Goal: Task Accomplishment & Management: Manage account settings

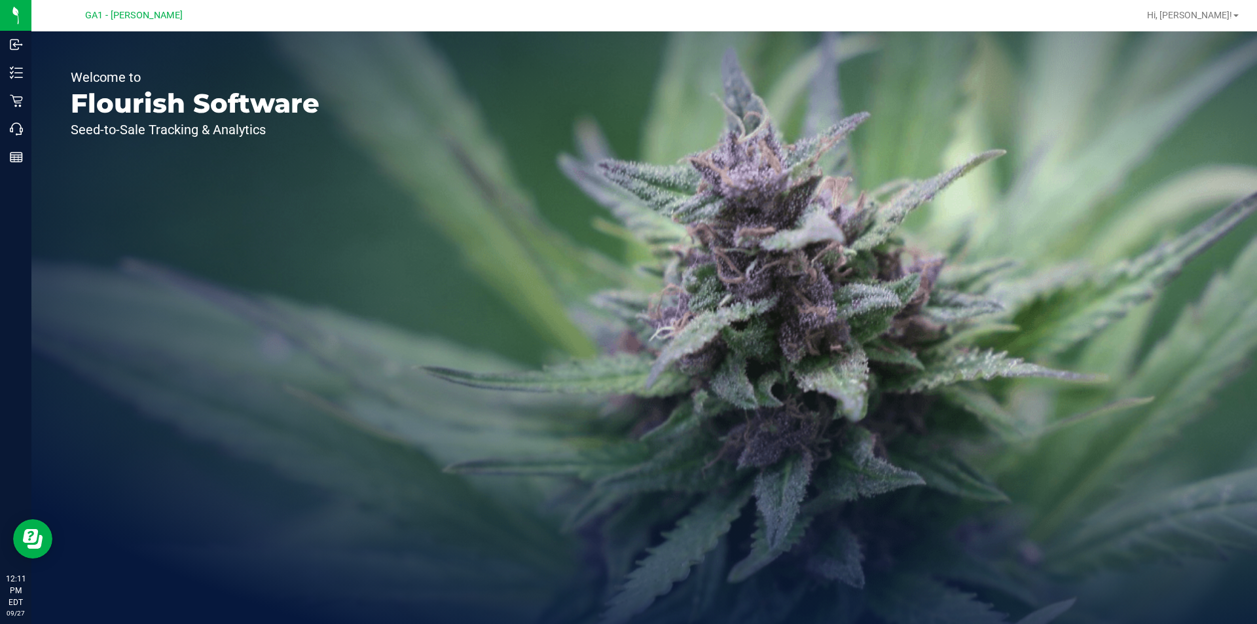
drag, startPoint x: 435, startPoint y: 135, endPoint x: 0, endPoint y: 86, distance: 437.5
click at [434, 135] on div "Welcome to Flourish Software Seed-to-Sale Tracking & Analytics" at bounding box center [644, 327] width 1226 height 593
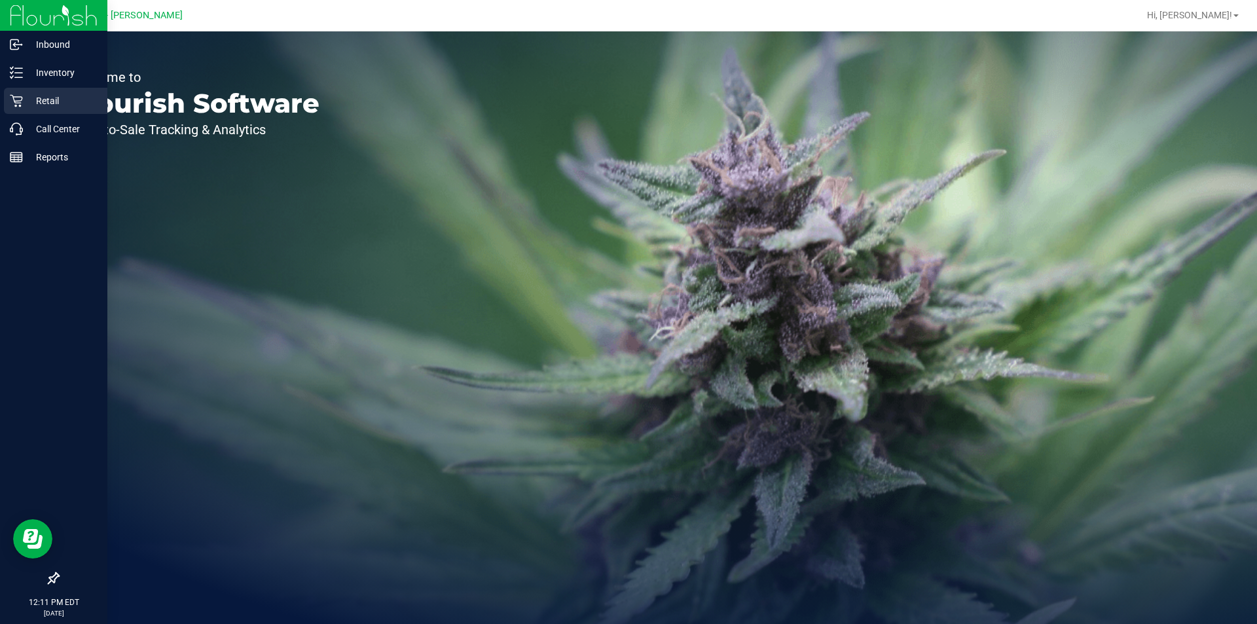
click at [56, 97] on p "Retail" at bounding box center [62, 101] width 79 height 16
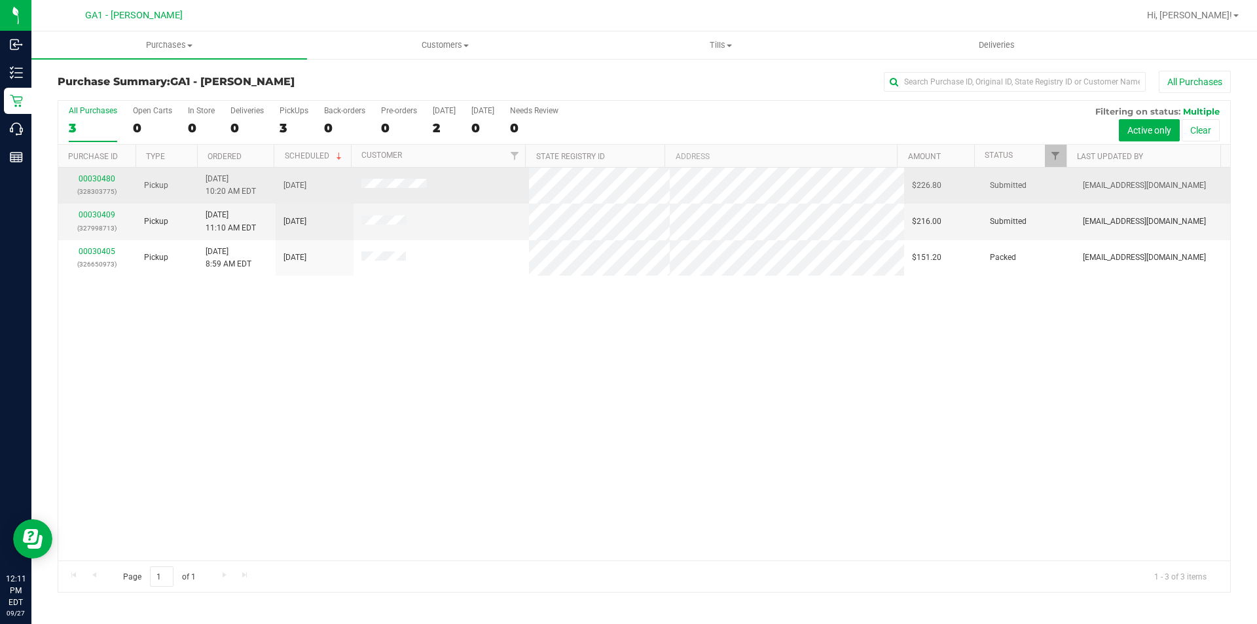
click at [389, 179] on span at bounding box center [393, 185] width 65 height 13
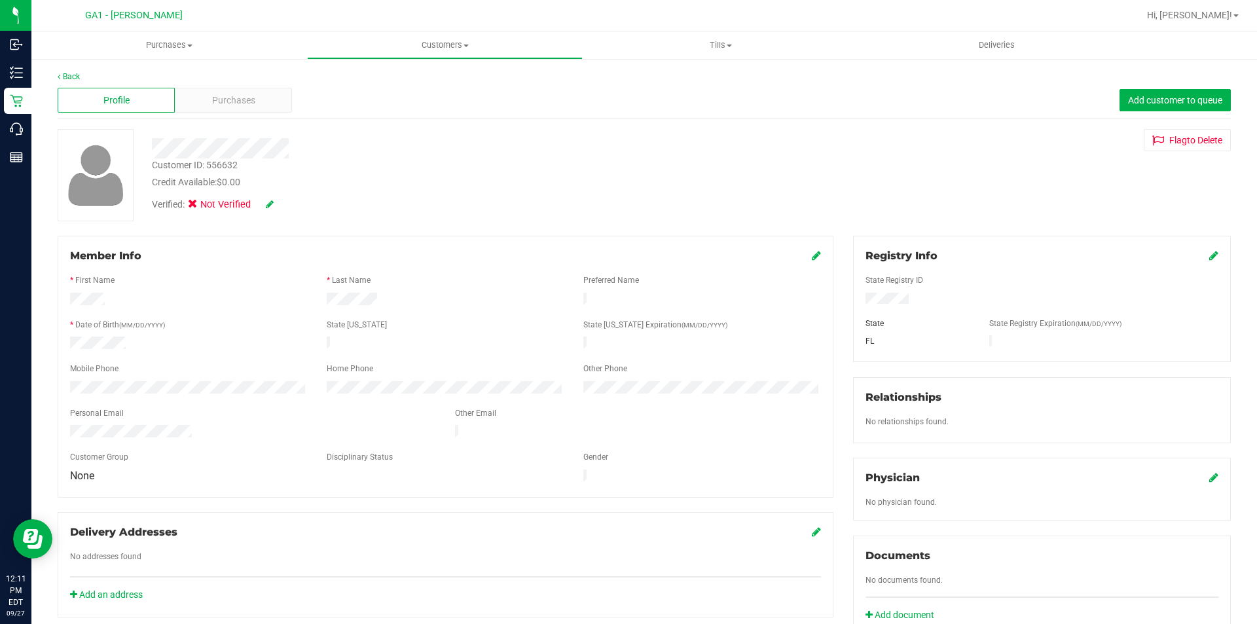
click at [560, 146] on div at bounding box center [440, 148] width 596 height 20
click at [352, 94] on div "Profile Purchases Add customer to queue" at bounding box center [644, 100] width 1173 height 36
click at [279, 122] on div "Back Profile Purchases Add customer to queue Customer ID: 556632 Credit Availab…" at bounding box center [644, 487] width 1173 height 833
click at [352, 150] on div at bounding box center [440, 148] width 596 height 20
click at [494, 127] on div "Back Profile Purchases Add customer to queue Customer ID: 556632 Credit Availab…" at bounding box center [644, 487] width 1173 height 833
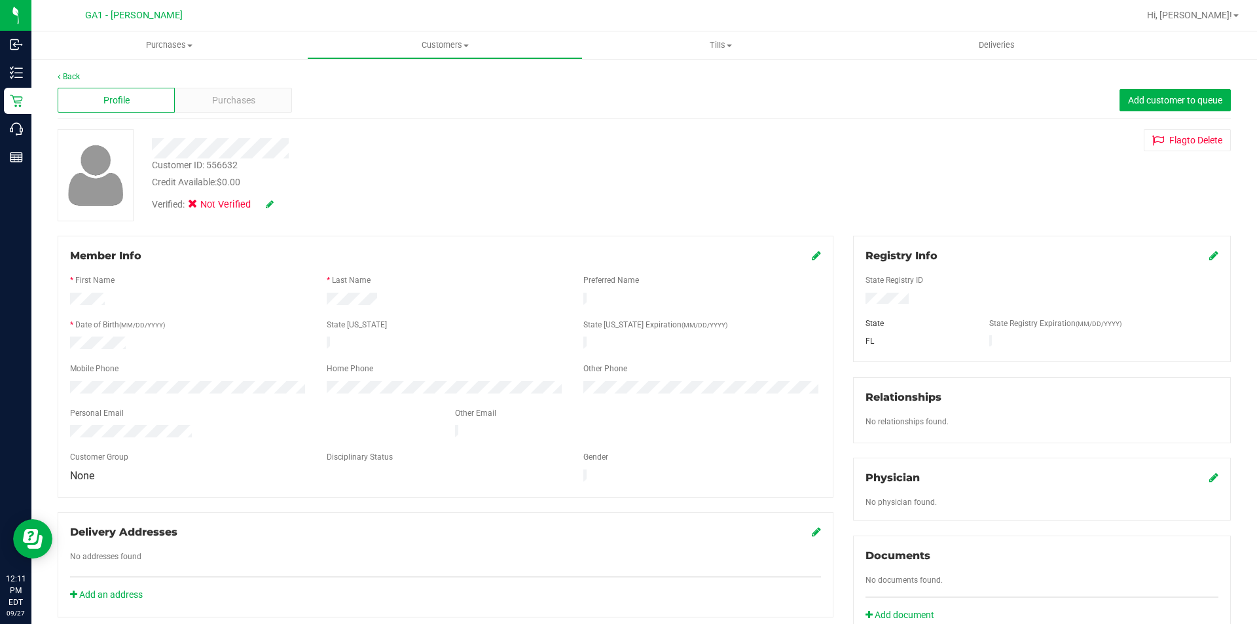
click at [483, 155] on div at bounding box center [440, 148] width 596 height 20
click at [475, 153] on div at bounding box center [440, 148] width 596 height 20
click at [911, 190] on div "Customer ID: 556632 Credit Available: $0.00 Verified: Not Verified Flag to [GEO…" at bounding box center [644, 175] width 1193 height 92
click at [843, 153] on div "Customer ID: 556632 Credit Available: $0.00 Verified: Not Verified Flag to [GEO…" at bounding box center [644, 175] width 1193 height 92
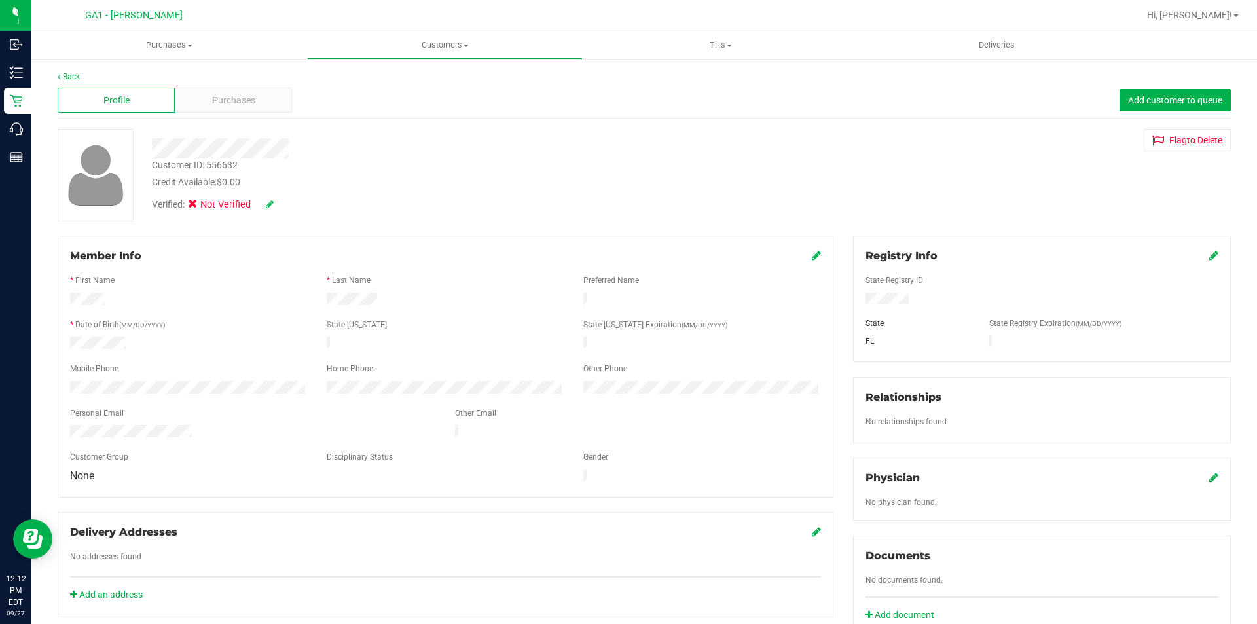
drag, startPoint x: 628, startPoint y: 163, endPoint x: 55, endPoint y: 150, distance: 573.1
click at [624, 164] on div "Customer ID: 556632 Credit Available: $0.00" at bounding box center [440, 173] width 596 height 31
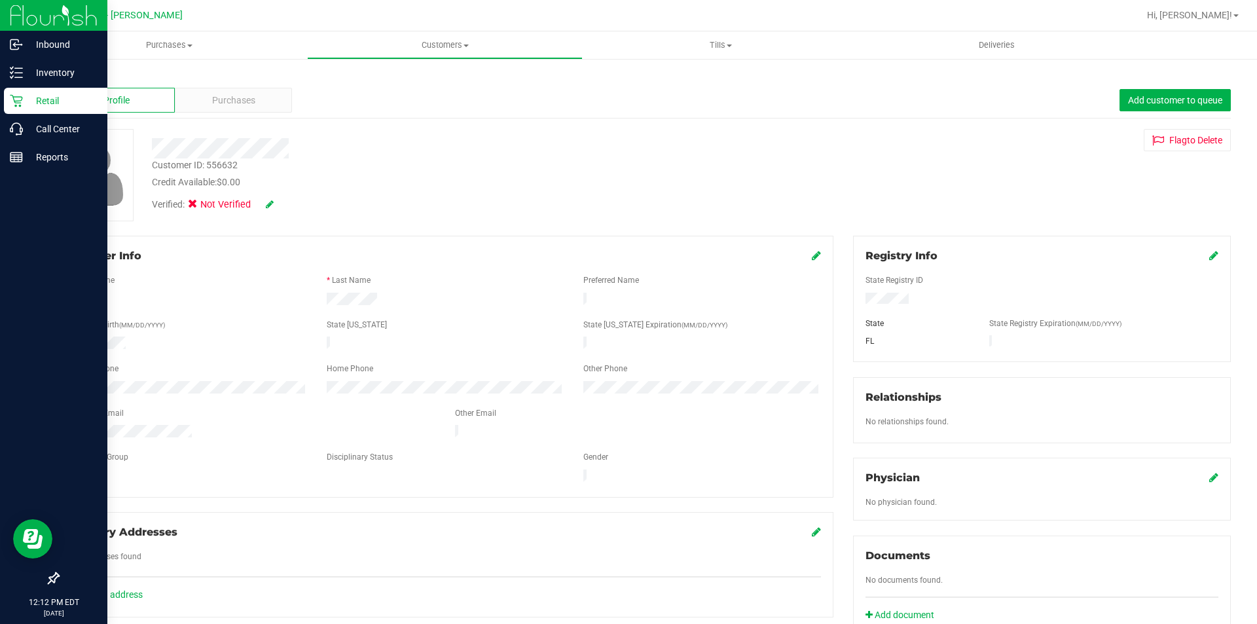
click at [20, 97] on icon at bounding box center [16, 101] width 12 height 12
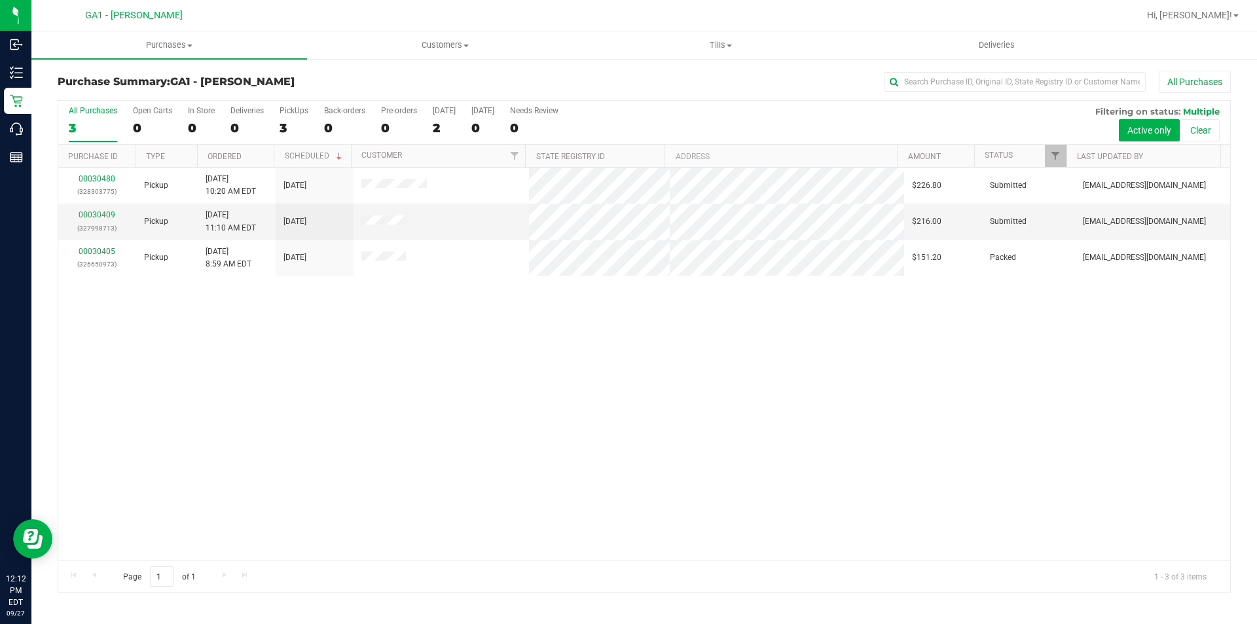
click at [489, 430] on div "00030480 (328303775) Pickup [DATE] 10:20 AM EDT 9/27/2025 $226.80 Submitted [EM…" at bounding box center [644, 364] width 1172 height 393
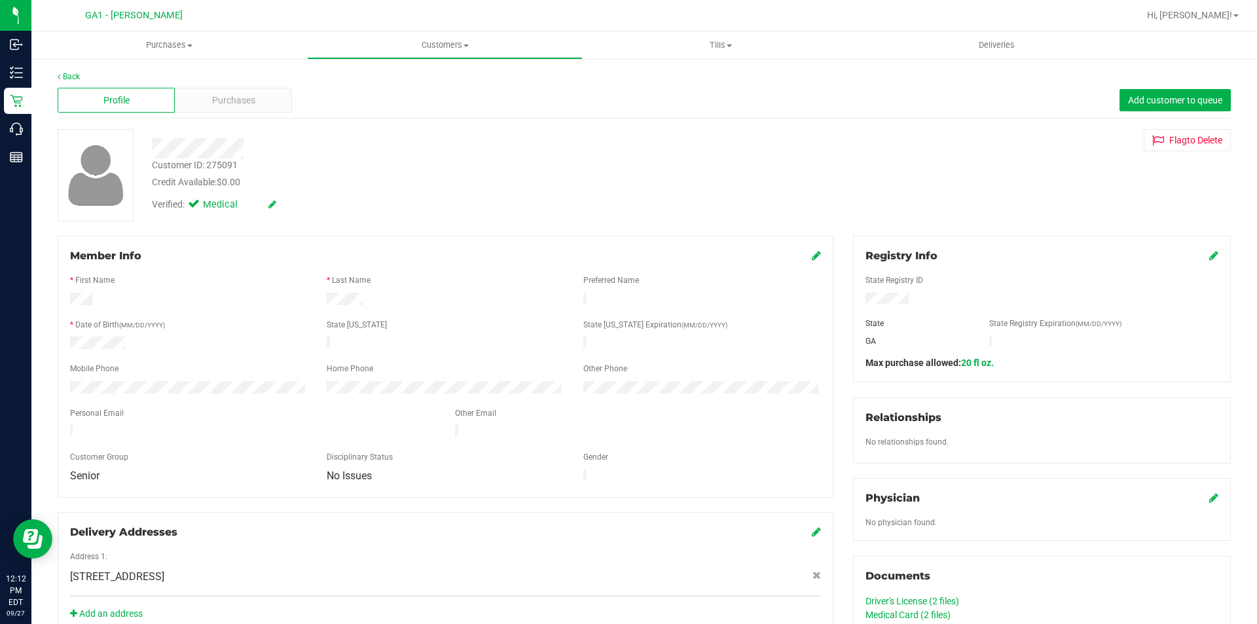
click at [514, 159] on div "Customer ID: 275091 Credit Available: $0.00" at bounding box center [440, 173] width 596 height 31
click at [194, 82] on div "Back" at bounding box center [644, 77] width 1173 height 12
click at [202, 86] on div "Profile Purchases Add customer to queue" at bounding box center [644, 100] width 1173 height 36
click at [202, 96] on div "Purchases" at bounding box center [233, 100] width 117 height 25
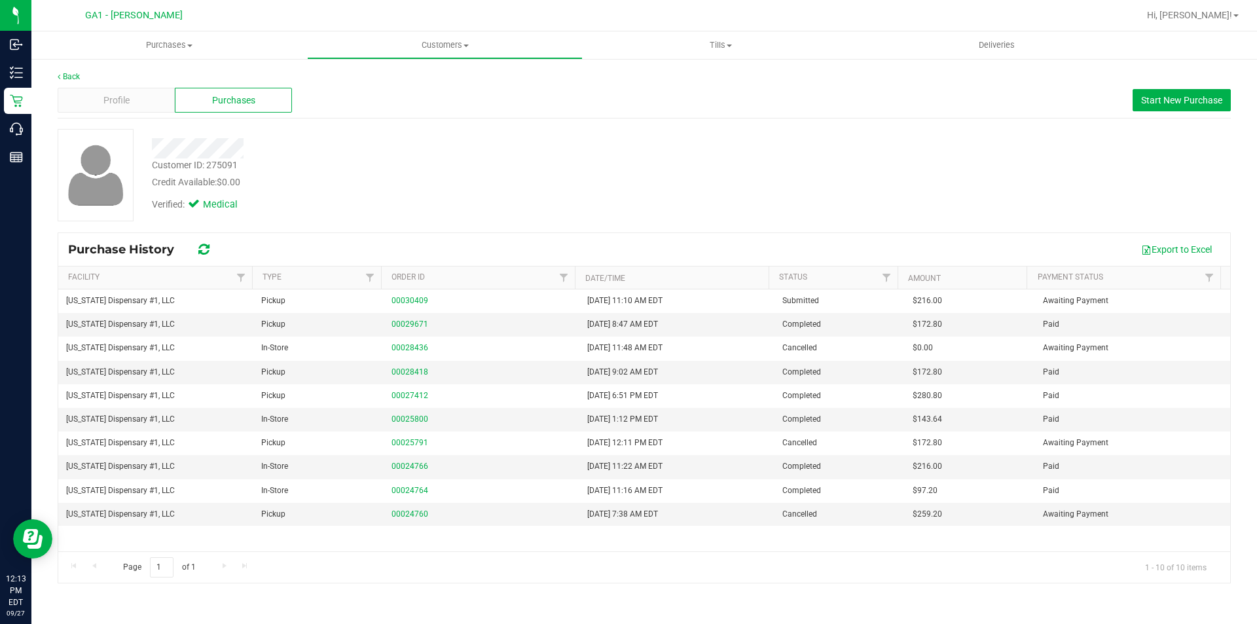
click at [629, 157] on div at bounding box center [440, 148] width 596 height 20
click at [562, 213] on div "Verified: Medical" at bounding box center [440, 203] width 596 height 29
click at [106, 102] on span "Profile" at bounding box center [116, 101] width 26 height 14
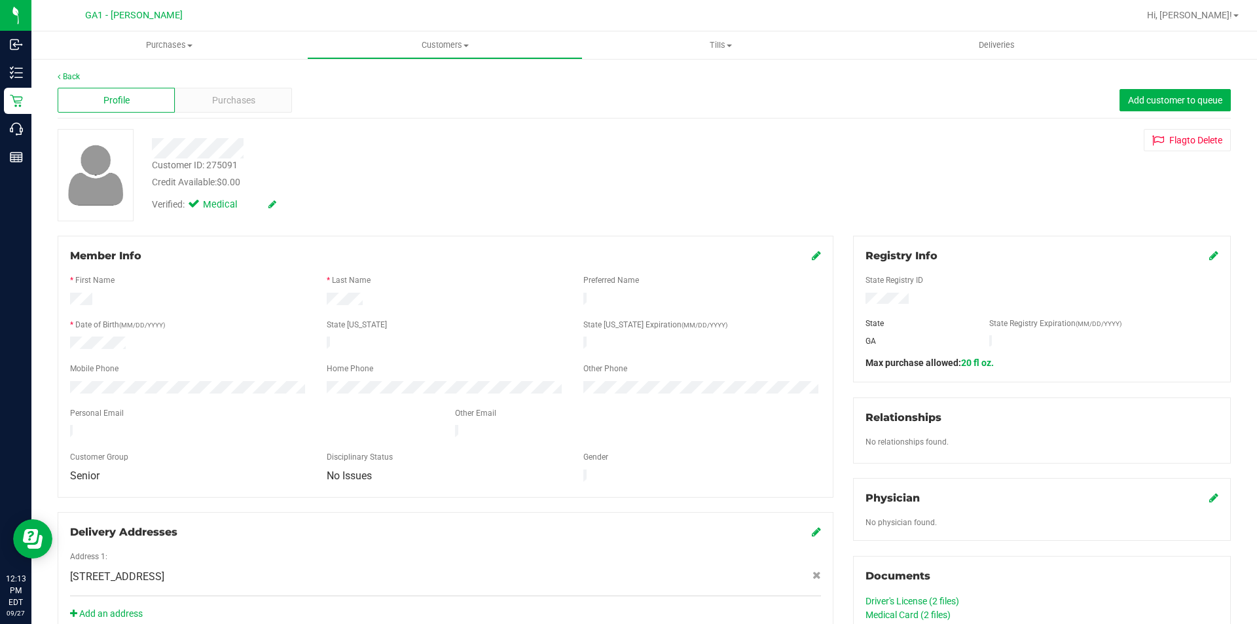
click at [115, 90] on div "Profile" at bounding box center [116, 100] width 117 height 25
click at [227, 92] on div "Purchases" at bounding box center [233, 100] width 117 height 25
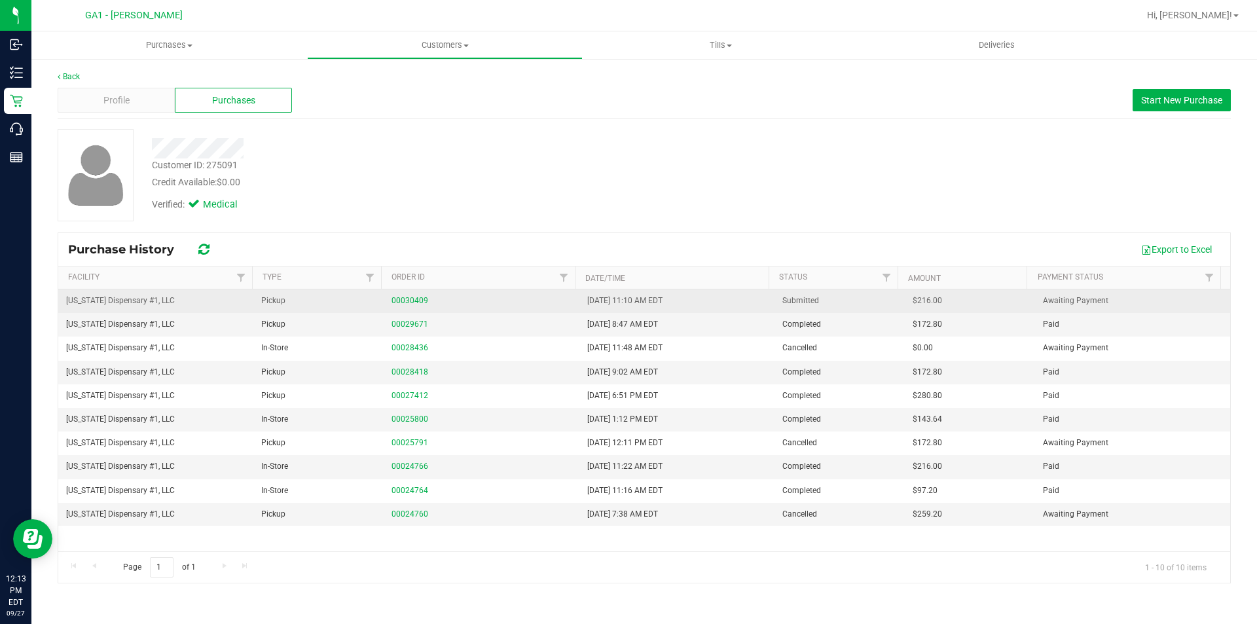
click at [418, 306] on div "00030409" at bounding box center [481, 301] width 179 height 12
click at [414, 301] on link "00030409" at bounding box center [410, 300] width 37 height 9
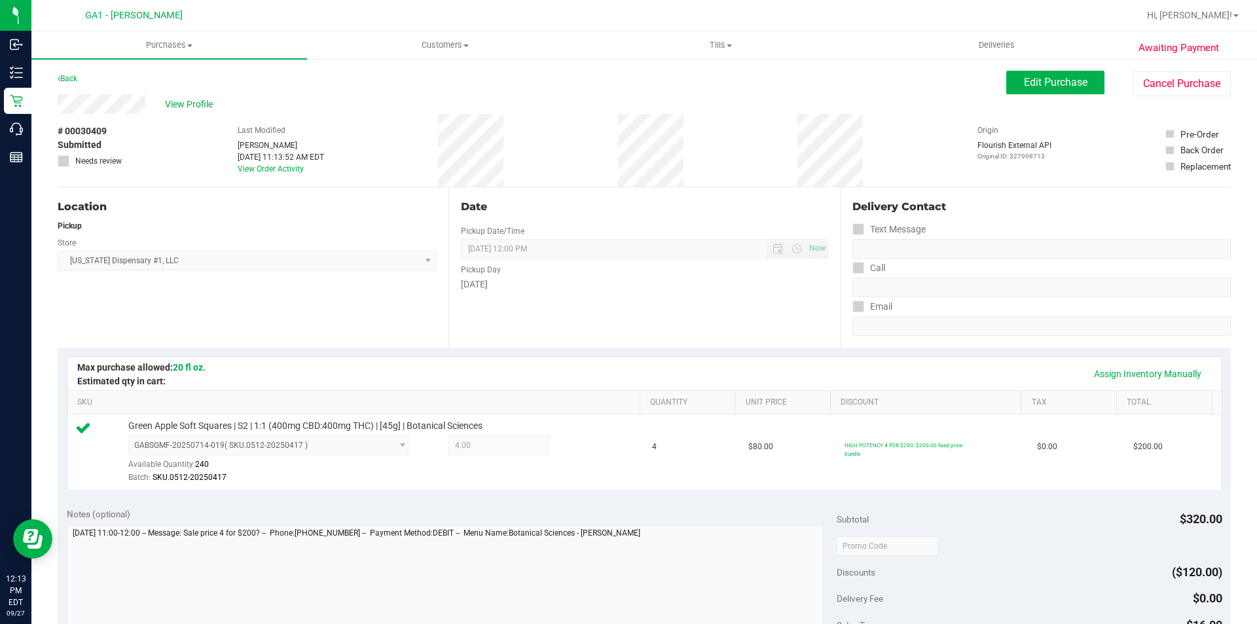
click at [547, 128] on div "# 00030409 Submitted Needs review Last Modified [PERSON_NAME] P [DATE] 11:13:52…" at bounding box center [644, 150] width 1173 height 73
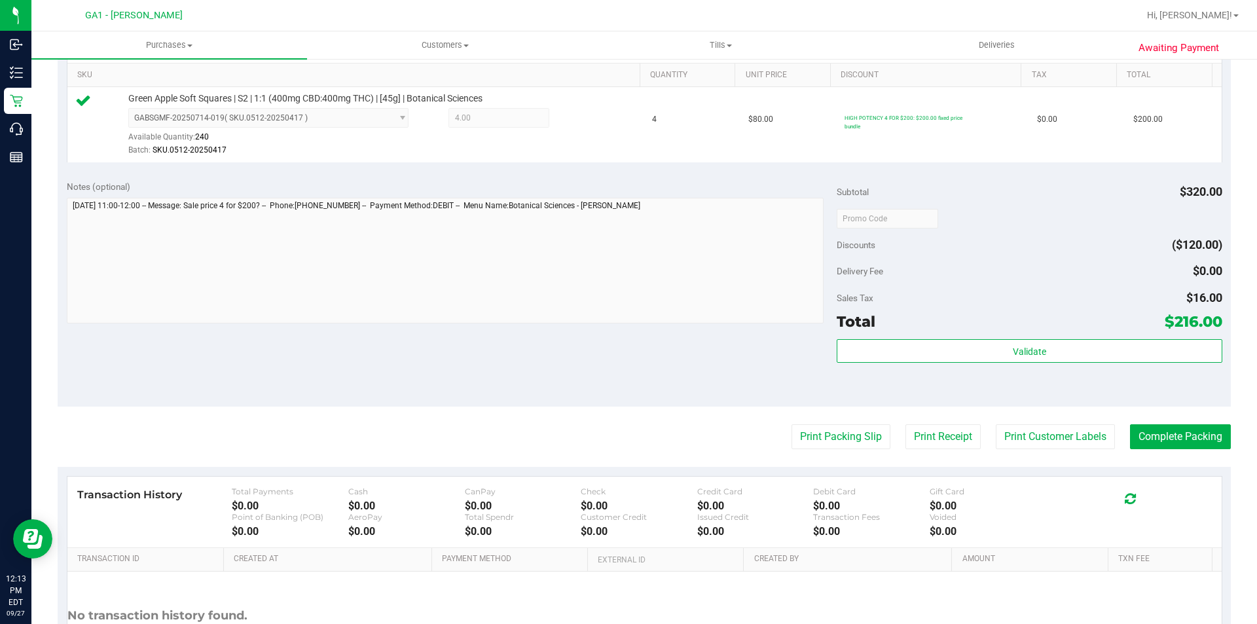
scroll to position [441, 0]
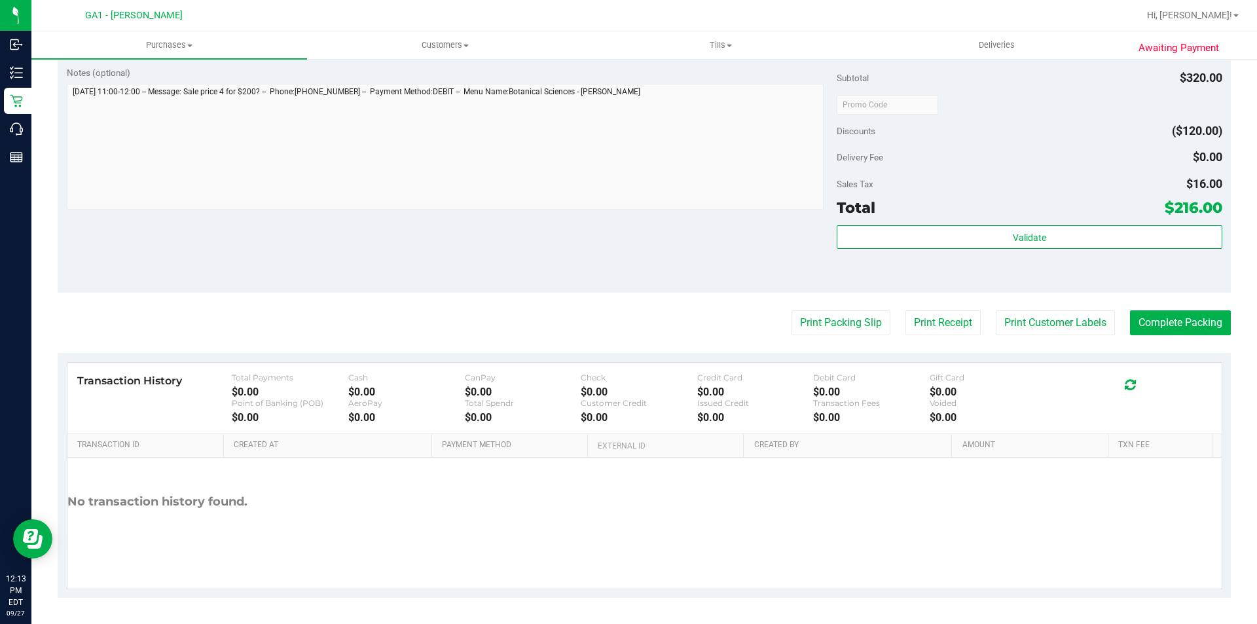
drag, startPoint x: 1130, startPoint y: 293, endPoint x: 1139, endPoint y: 308, distance: 16.7
click at [1131, 294] on purchase-details "Back Edit Purchase Cancel Purchase View Profile # 00030409 Submitted Needs revi…" at bounding box center [644, 113] width 1173 height 968
click at [1151, 317] on button "Complete Packing" at bounding box center [1180, 322] width 101 height 25
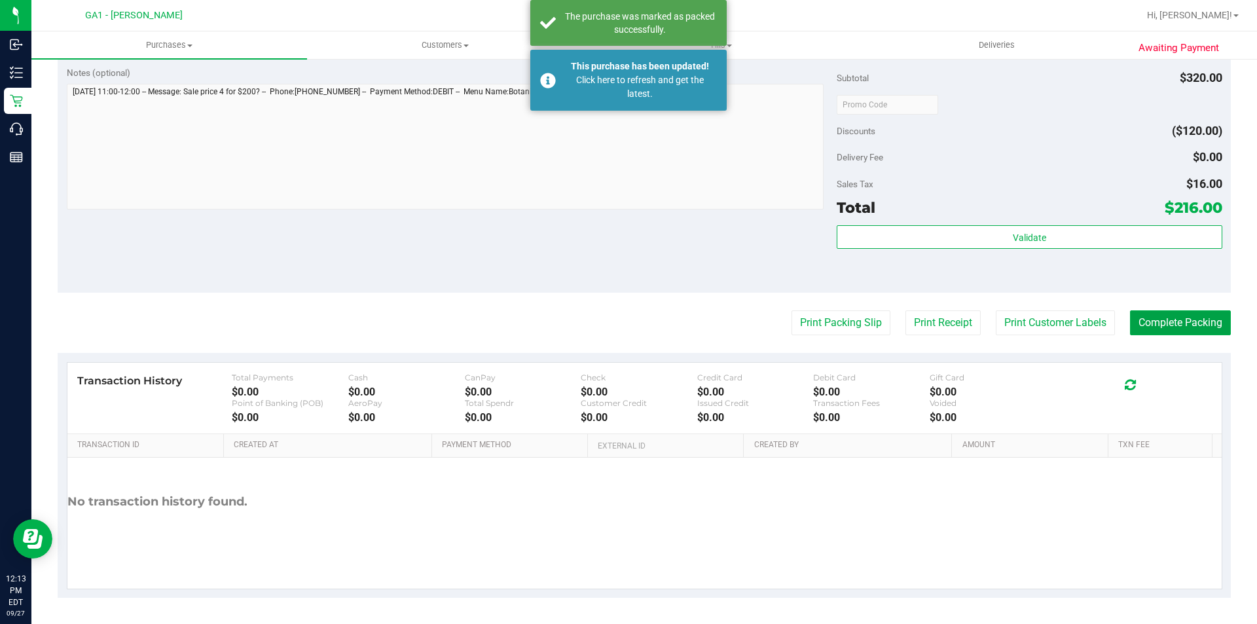
scroll to position [0, 0]
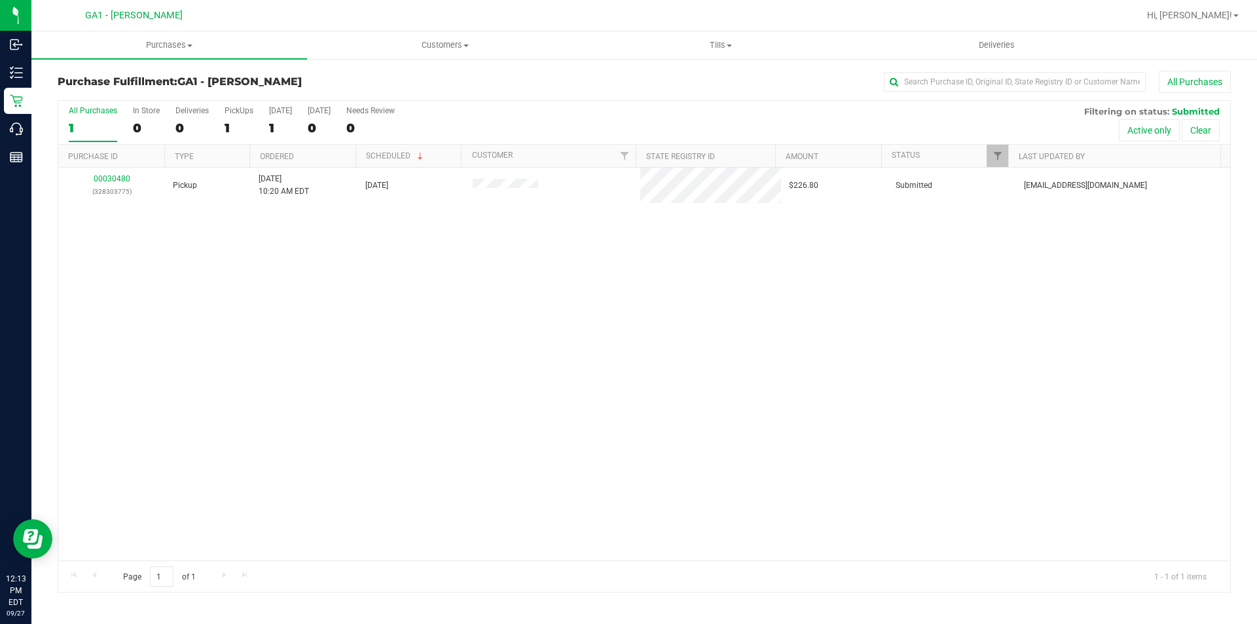
click at [645, 431] on div "00030480 (328303775) Pickup [DATE] 10:20 AM EDT 9/27/2025 $226.80 Submitted [EM…" at bounding box center [644, 364] width 1172 height 393
click at [651, 383] on div "00030480 (328303775) Pickup [DATE] 10:20 AM EDT 9/27/2025 $226.80 Submitted [EM…" at bounding box center [644, 364] width 1172 height 393
click at [179, 282] on div "00030480 (328303775) Pickup [DATE] 10:20 AM EDT 9/27/2025 $226.80 Submitted [EM…" at bounding box center [644, 364] width 1172 height 393
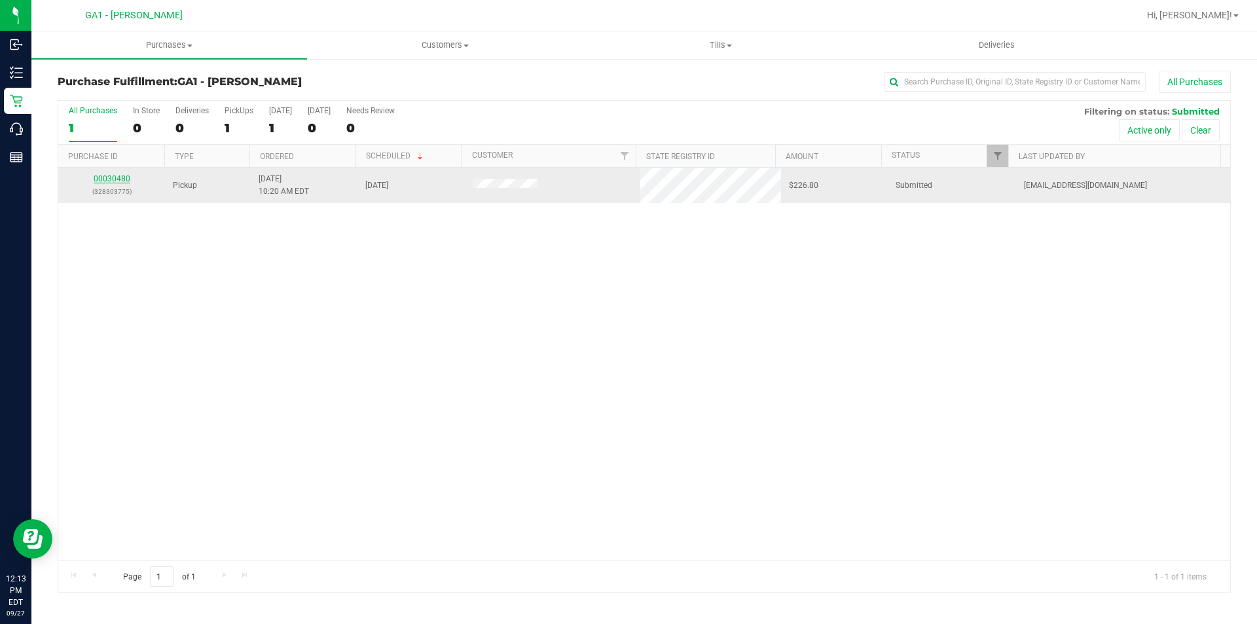
click at [117, 178] on link "00030480" at bounding box center [112, 178] width 37 height 9
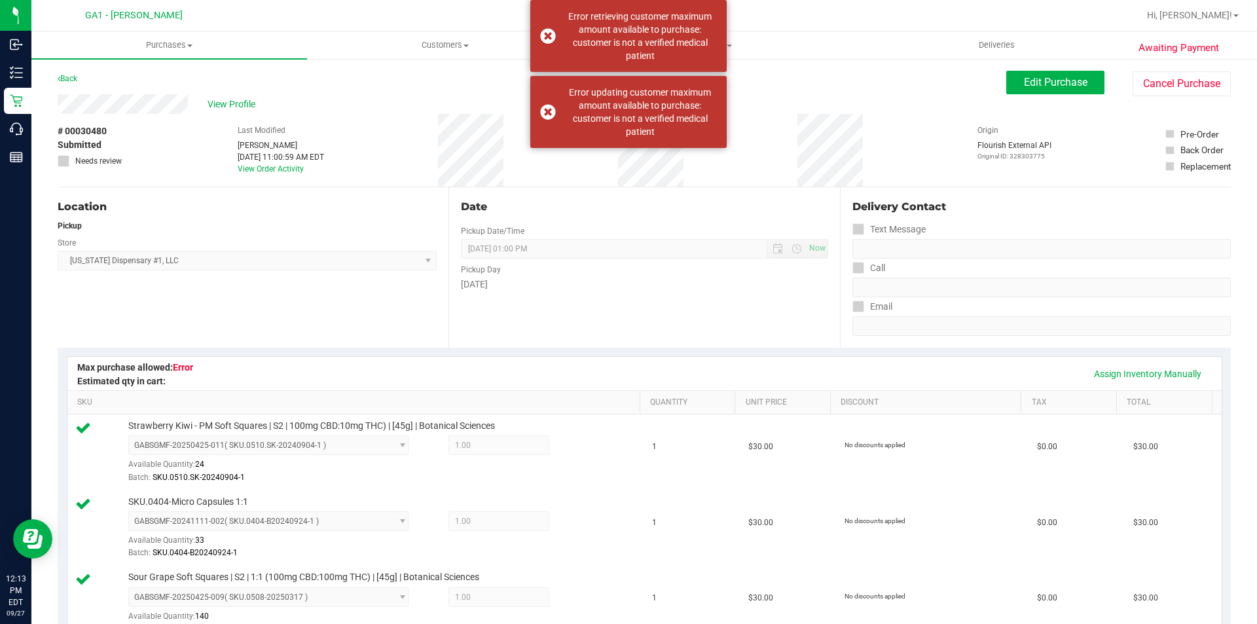
click at [355, 282] on div "Location Pickup Store [US_STATE] Dispensary #1, LLC Select Store [US_STATE] Dis…" at bounding box center [253, 267] width 391 height 160
click at [357, 149] on div "# 00030480 Submitted Needs review Last Modified [PERSON_NAME] P [DATE] 11:00:59…" at bounding box center [644, 150] width 1173 height 73
click at [59, 80] on icon at bounding box center [59, 79] width 3 height 8
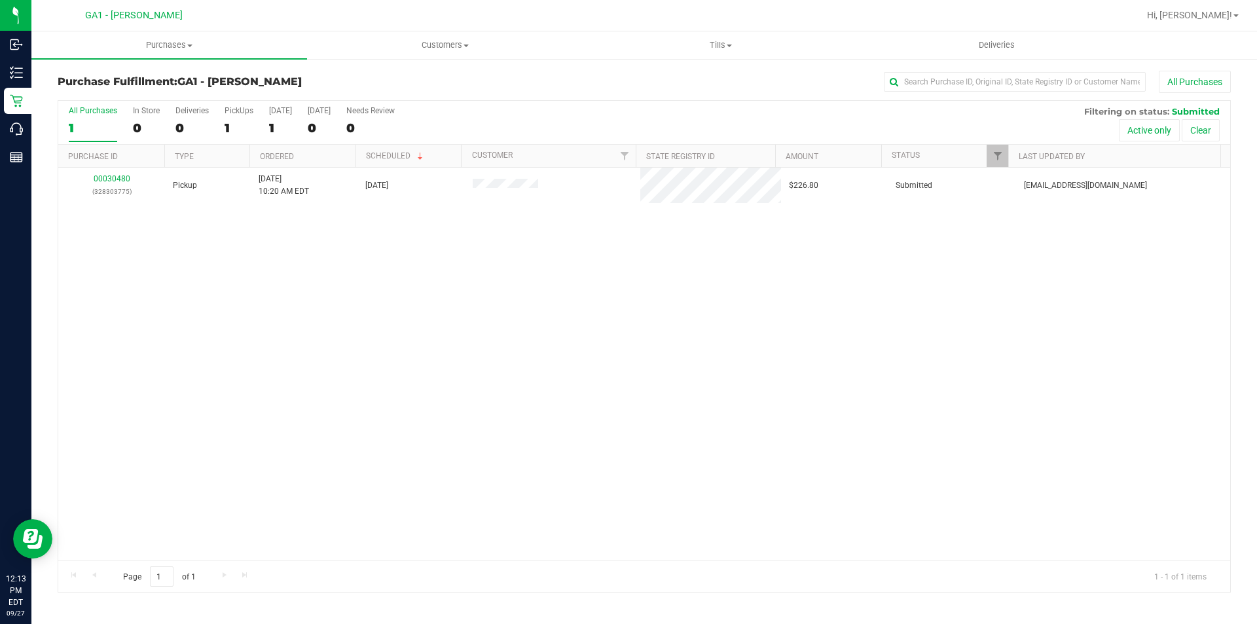
click at [138, 295] on div "00030480 (328303775) Pickup [DATE] 10:20 AM EDT 9/27/2025 $226.80 Submitted [EM…" at bounding box center [644, 364] width 1172 height 393
click at [163, 37] on uib-tab-heading "Purchases Summary of purchases Fulfillment All purchases" at bounding box center [169, 44] width 276 height 27
click at [162, 45] on span "Purchases" at bounding box center [169, 45] width 276 height 12
click at [551, 383] on div "00030480 (328303775) Pickup [DATE] 10:20 AM EDT 9/27/2025 $226.80 Submitted [EM…" at bounding box center [644, 364] width 1172 height 393
click at [1165, 75] on button "All Purchases" at bounding box center [1195, 82] width 72 height 22
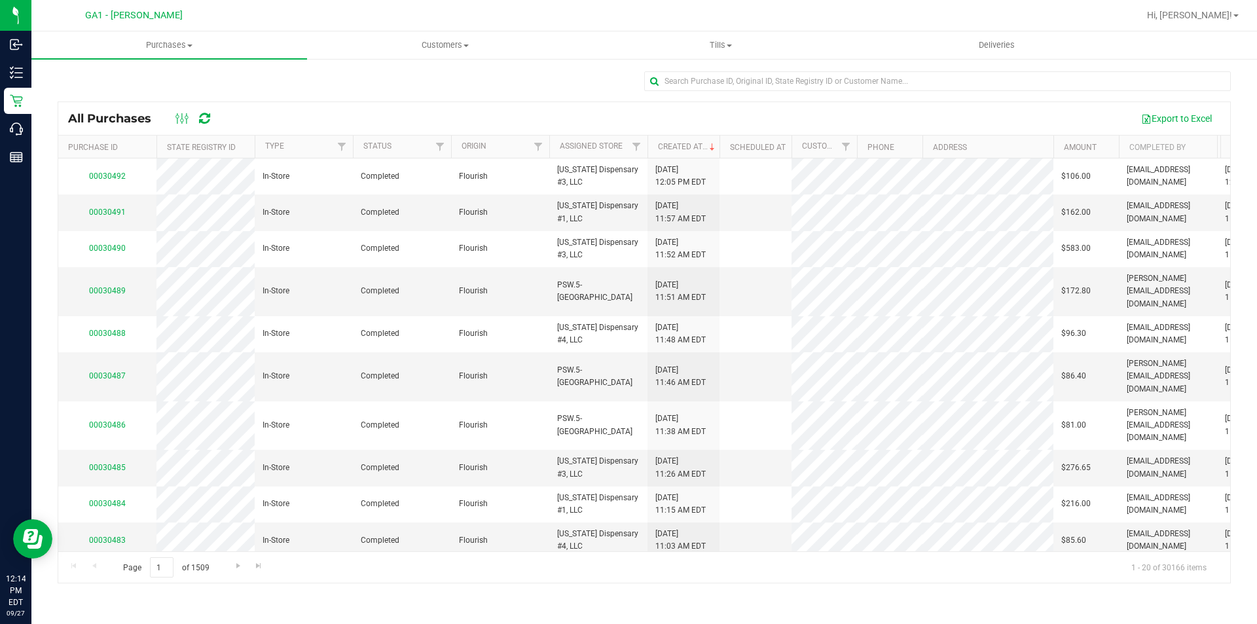
click at [558, 69] on div "All Purchases Export to Excel Purchase ID State Registry ID Type Status Origin …" at bounding box center [644, 327] width 1226 height 539
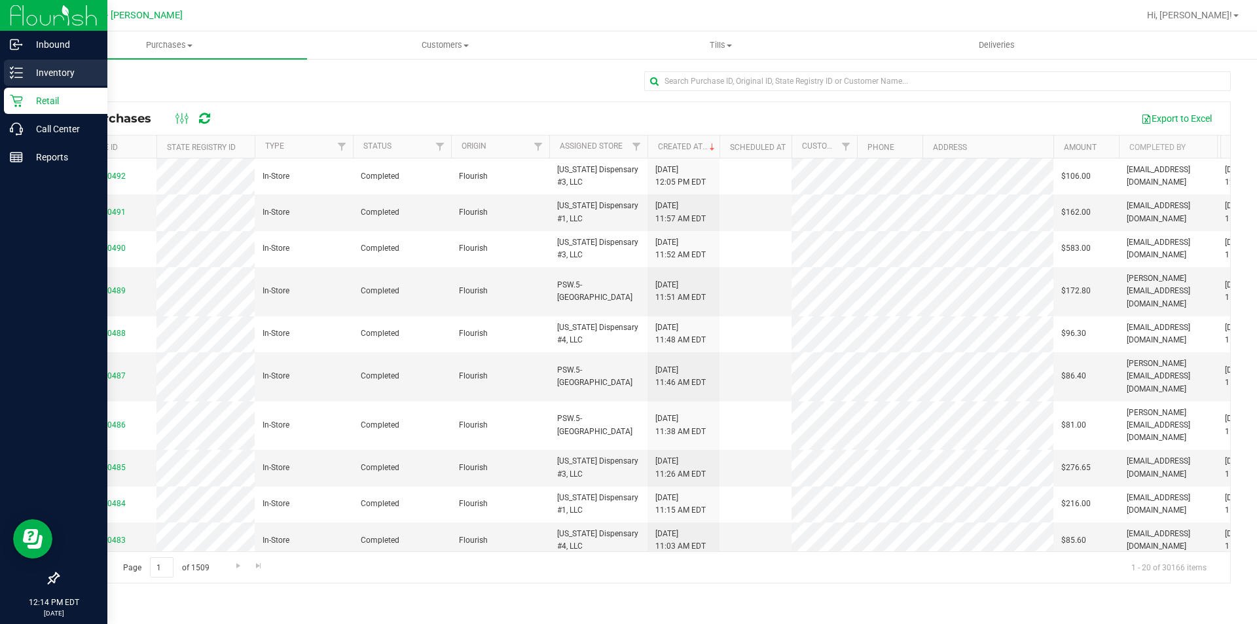
click at [24, 82] on div "Inventory" at bounding box center [55, 73] width 103 height 26
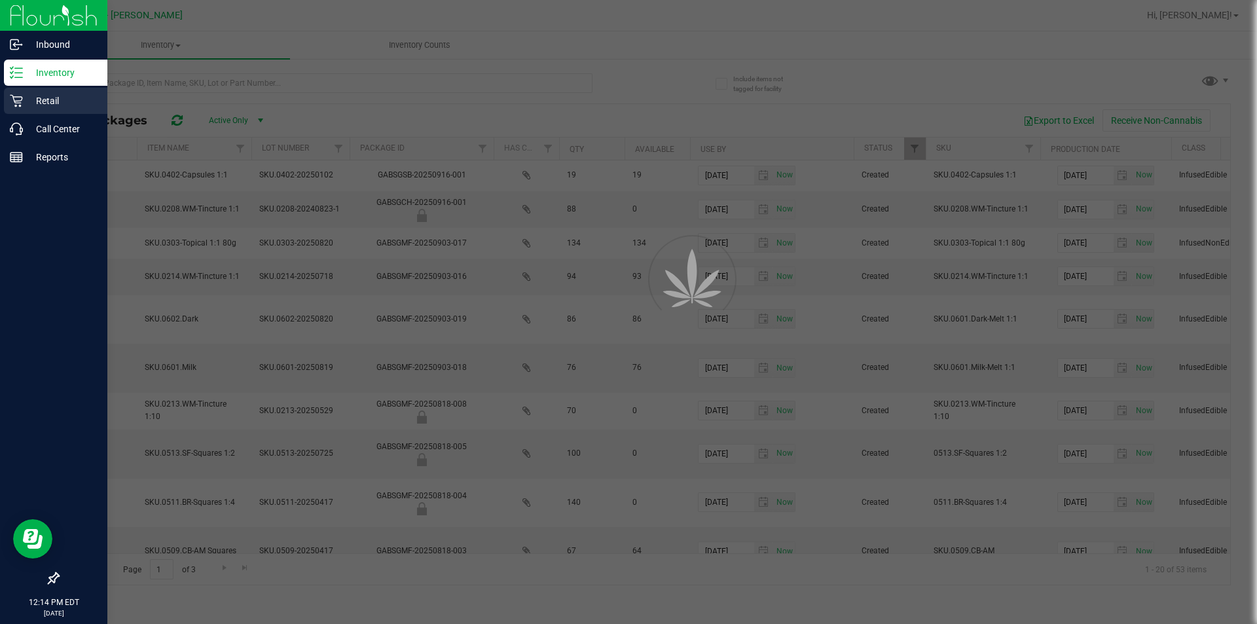
click at [63, 101] on p "Retail" at bounding box center [62, 101] width 79 height 16
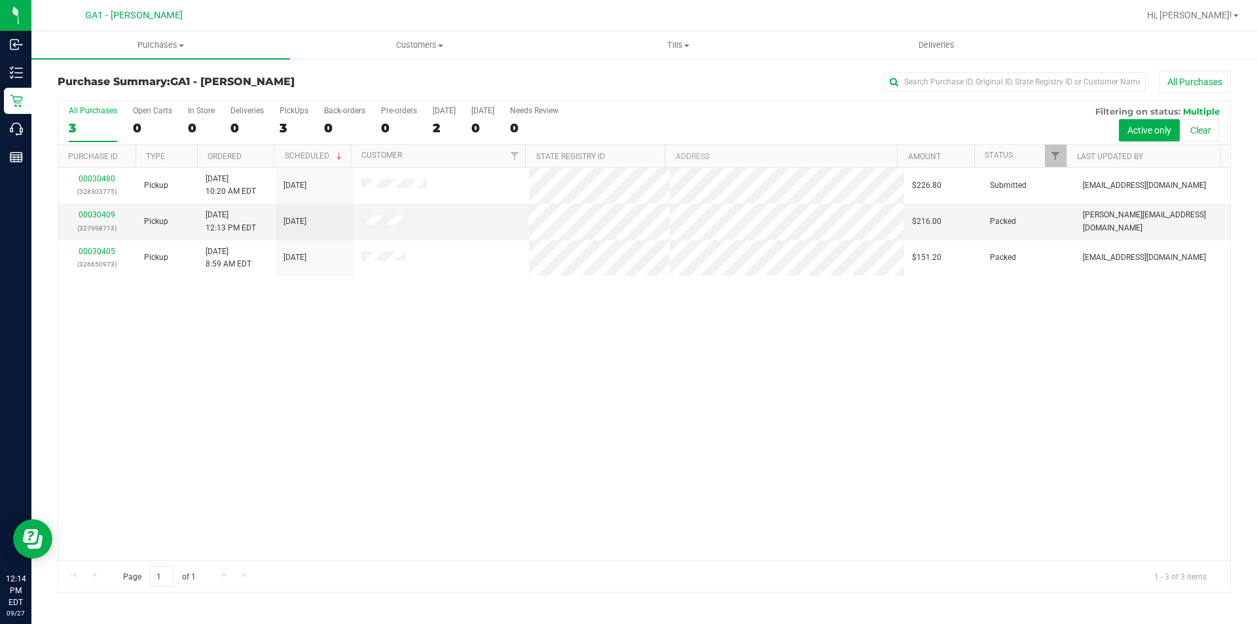
click at [428, 441] on div "00030480 (328303775) Pickup [DATE] 10:20 AM EDT 9/27/2025 $226.80 Submitted [EM…" at bounding box center [644, 364] width 1172 height 393
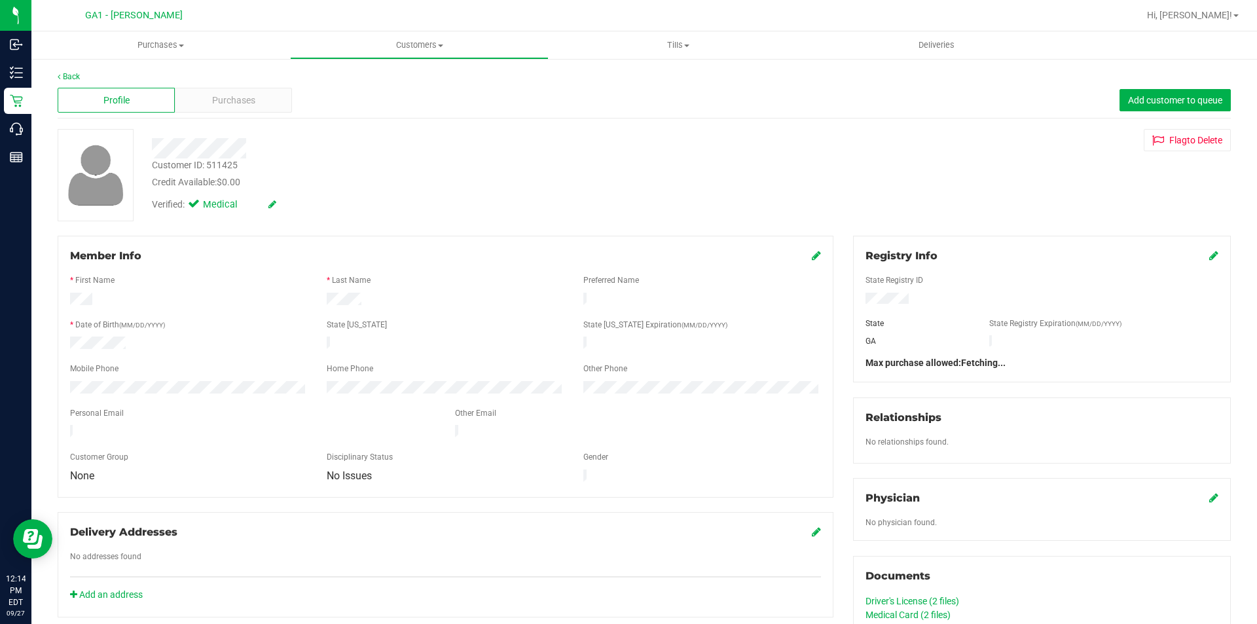
click at [488, 138] on div at bounding box center [440, 148] width 596 height 20
click at [223, 101] on span "Purchases" at bounding box center [233, 101] width 43 height 14
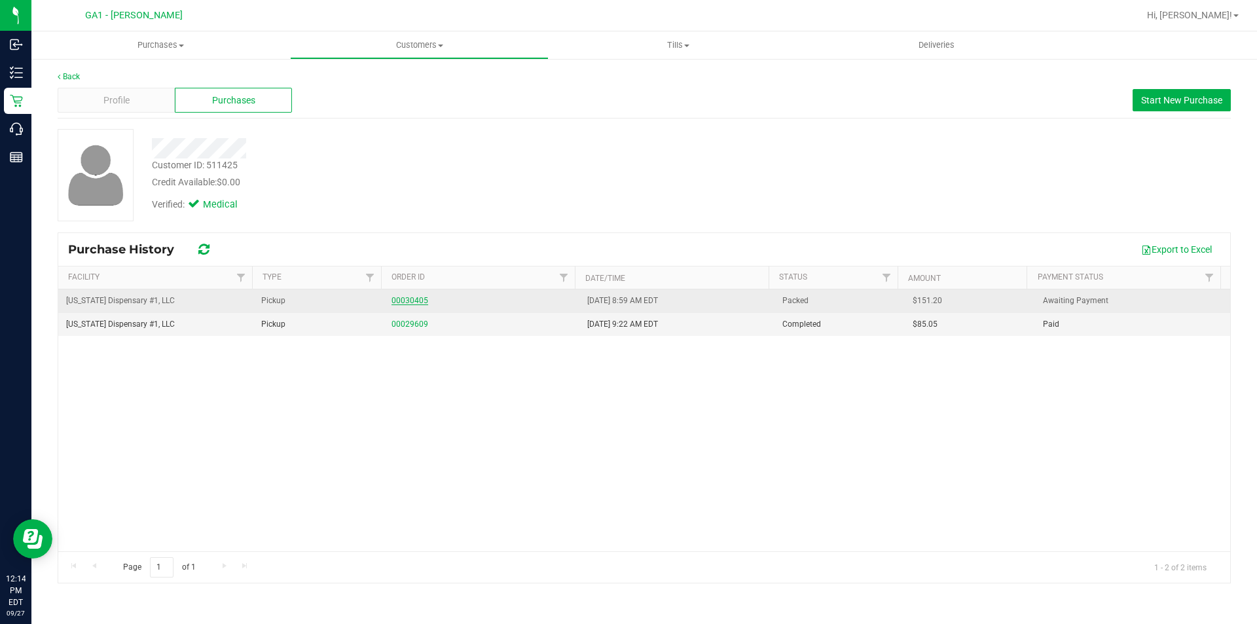
click at [407, 304] on link "00030405" at bounding box center [410, 300] width 37 height 9
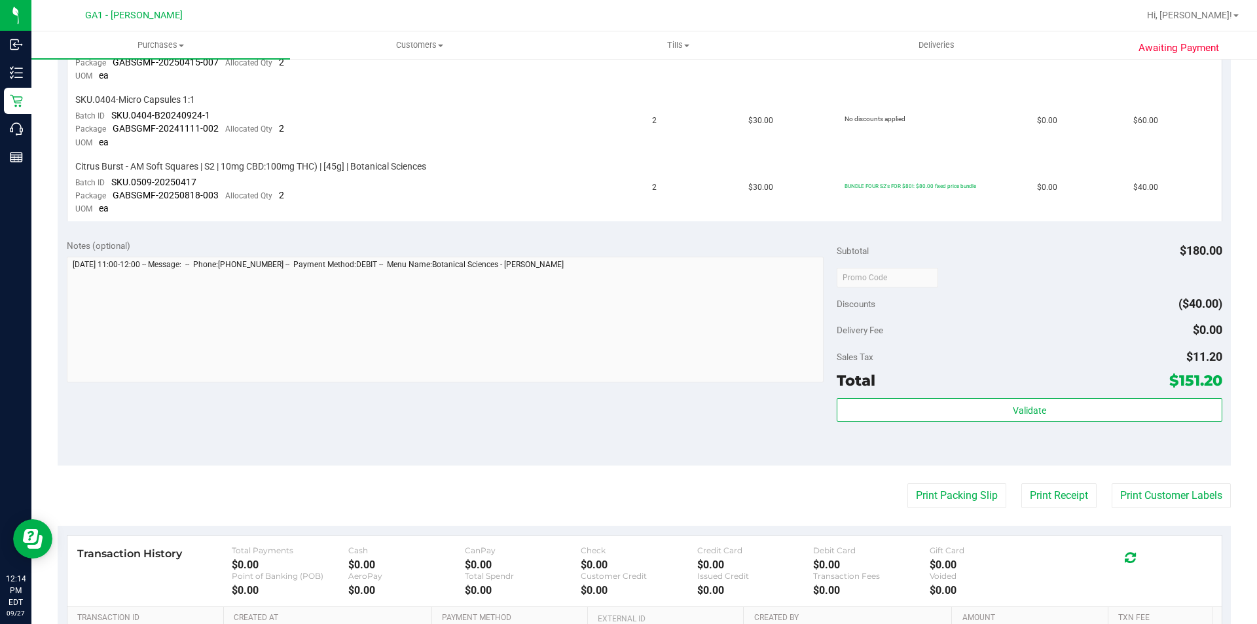
scroll to position [458, 0]
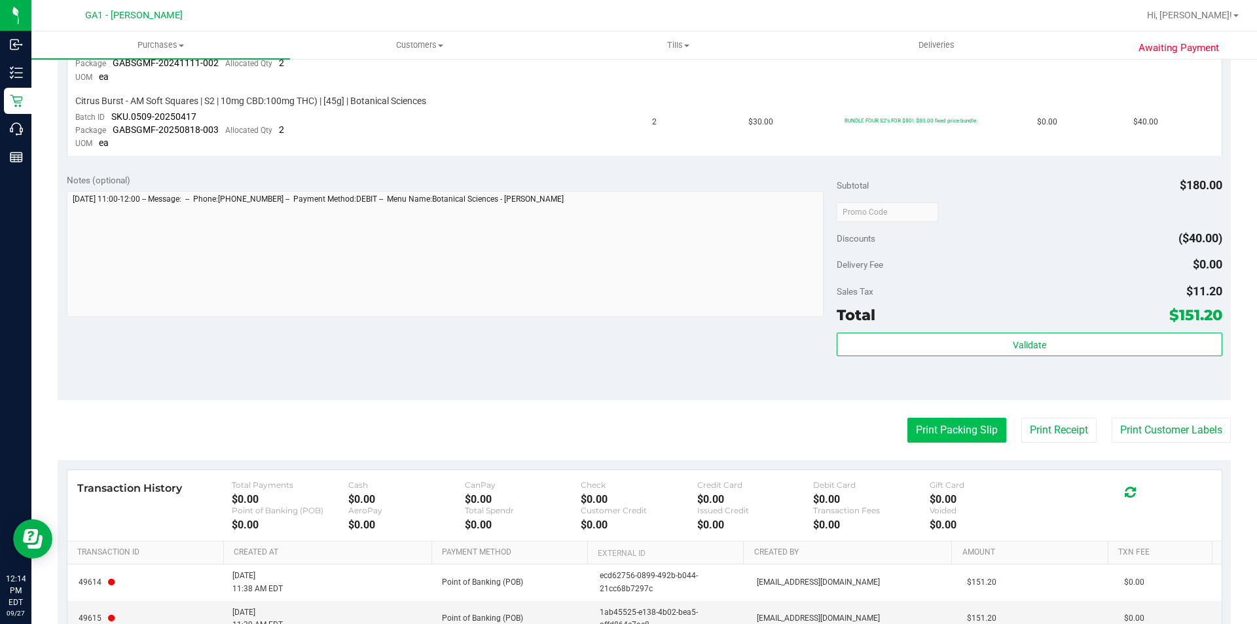
click at [972, 433] on button "Print Packing Slip" at bounding box center [956, 430] width 99 height 25
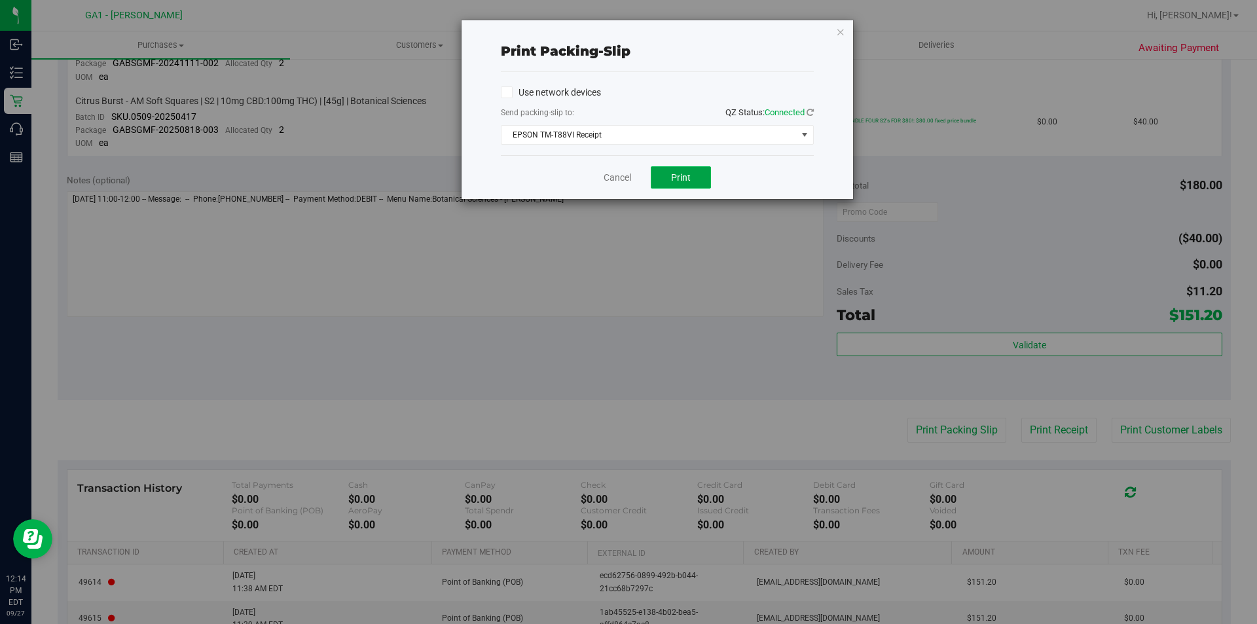
click at [689, 172] on span "Print" at bounding box center [681, 177] width 20 height 10
click at [619, 176] on link "Cancel" at bounding box center [617, 178] width 27 height 14
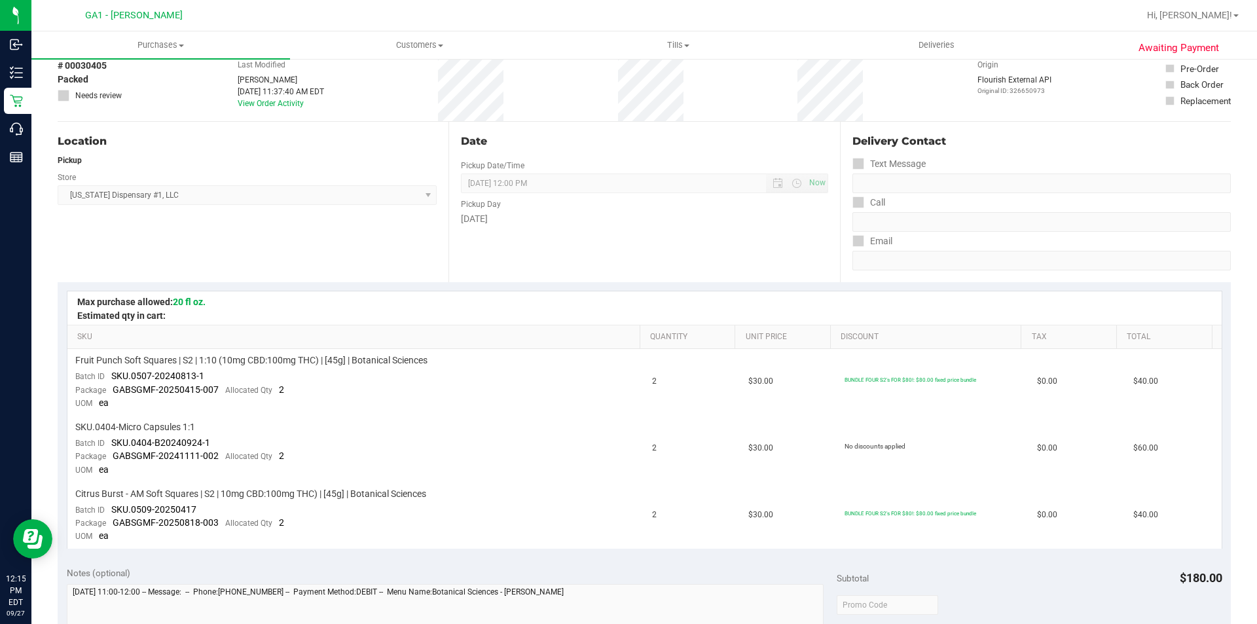
scroll to position [0, 0]
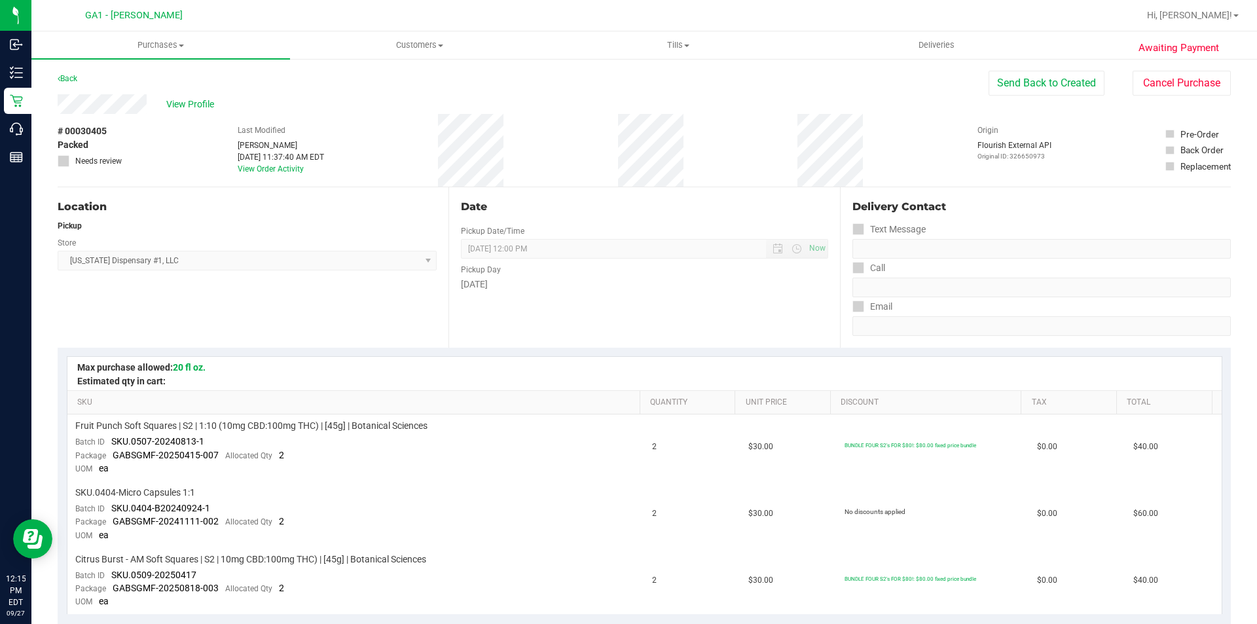
click at [380, 118] on div "# 00030405 Packed Needs review Last Modified [PERSON_NAME] [DATE] 11:37:40 AM E…" at bounding box center [644, 150] width 1173 height 73
click at [204, 103] on span "View Profile" at bounding box center [192, 105] width 52 height 14
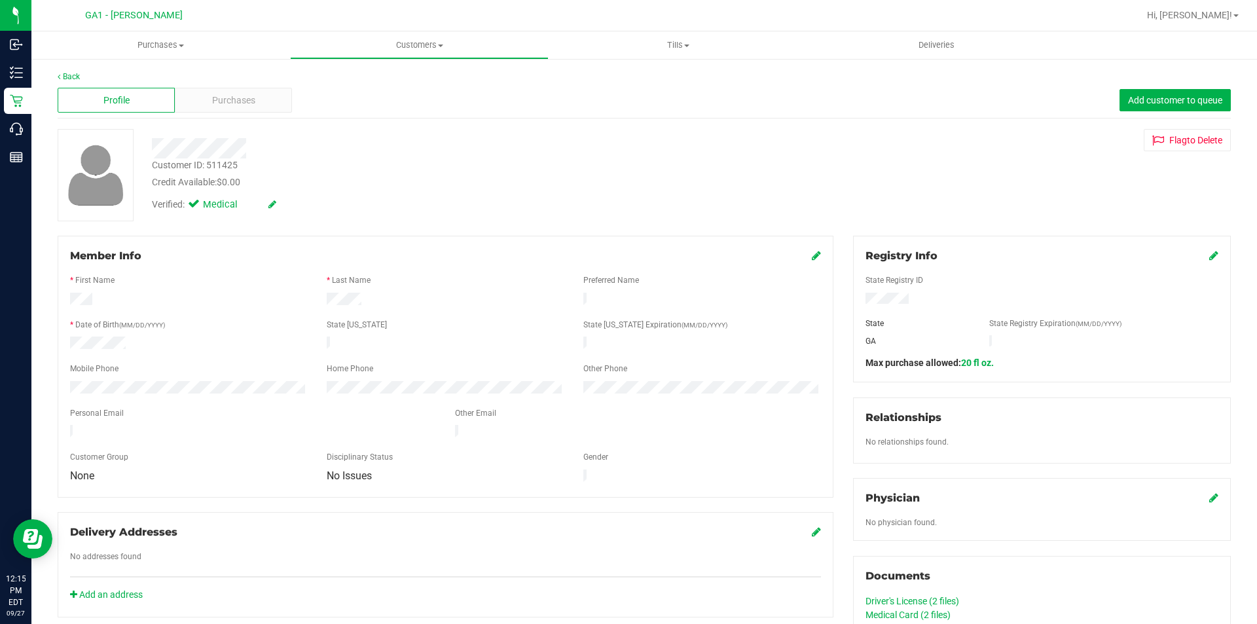
click at [416, 152] on div at bounding box center [440, 148] width 596 height 20
click at [812, 256] on icon at bounding box center [816, 255] width 9 height 10
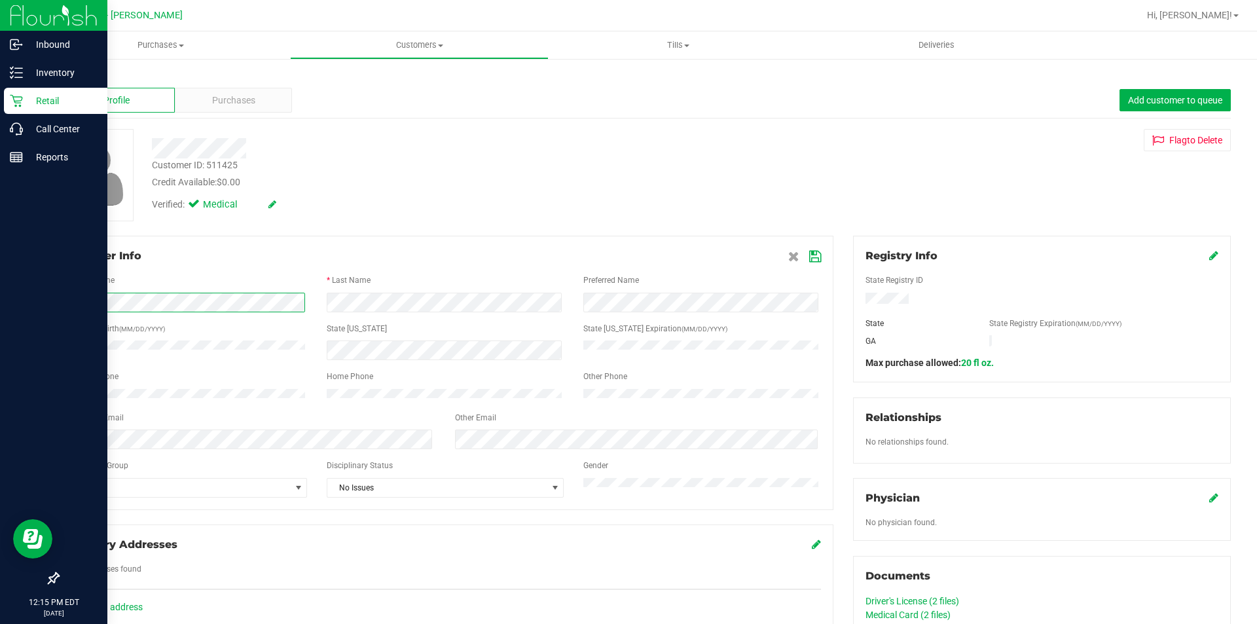
click at [0, 301] on div "Inbound Inventory Retail Call Center Reports 12:15 PM EDT [DATE] 09/27 GA1 - [P…" at bounding box center [628, 312] width 1257 height 624
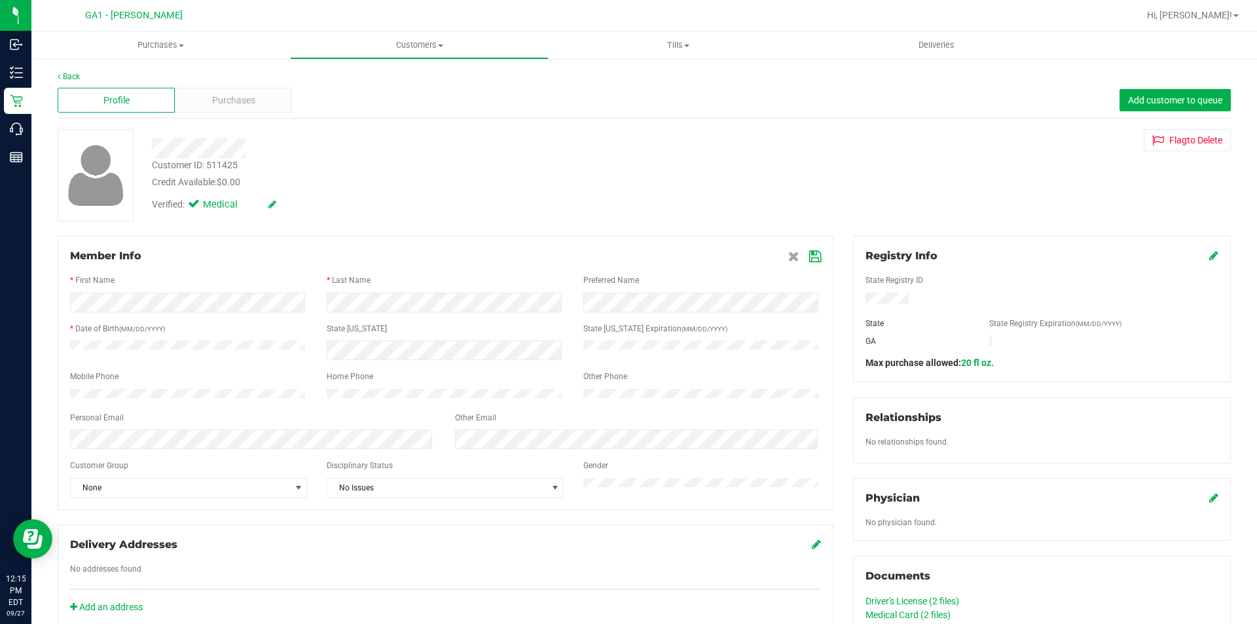
click at [808, 263] on span at bounding box center [804, 256] width 33 height 16
click at [812, 248] on span at bounding box center [804, 256] width 33 height 16
click at [809, 255] on icon at bounding box center [815, 256] width 12 height 10
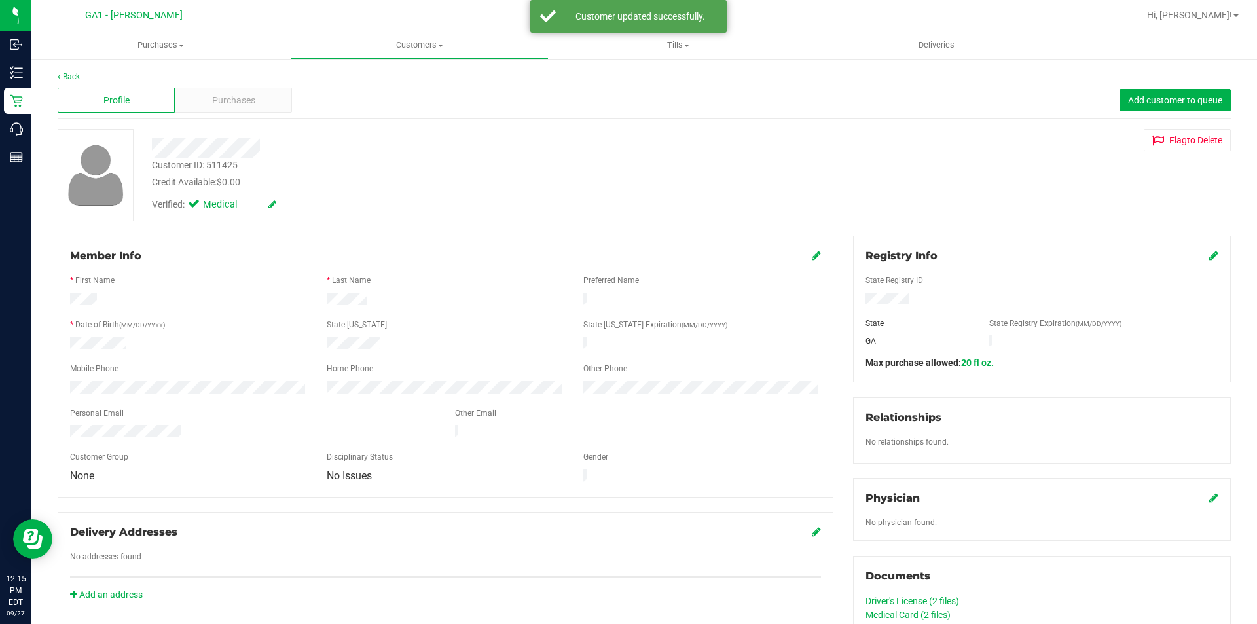
click at [680, 175] on div "Credit Available: $0.00" at bounding box center [440, 182] width 577 height 14
click at [571, 156] on div at bounding box center [440, 148] width 596 height 20
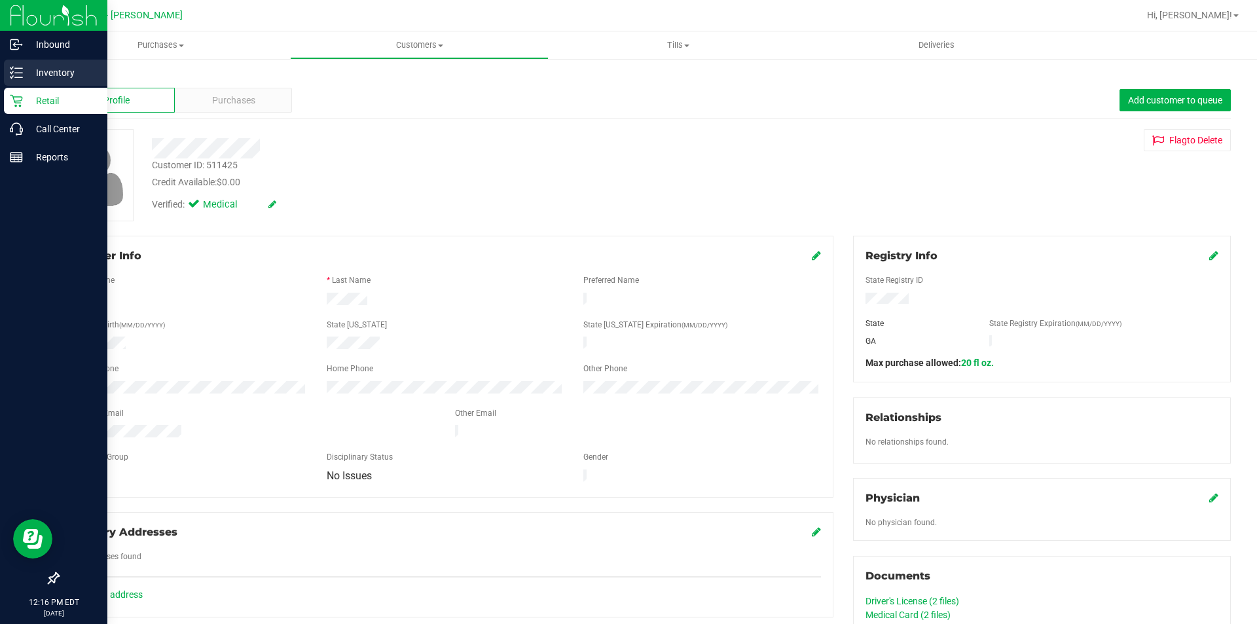
click at [57, 71] on p "Inventory" at bounding box center [62, 73] width 79 height 16
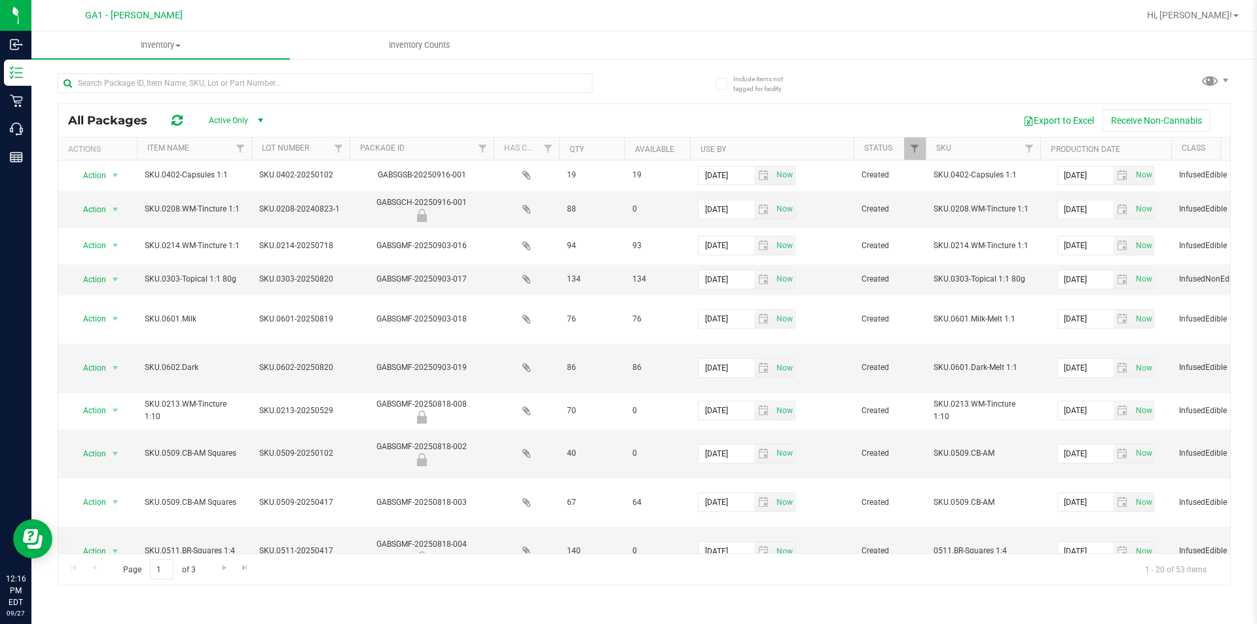
click at [653, 73] on div "All Packages Active Only Active Only Lab Samples Locked All Export to Excel Rec…" at bounding box center [644, 323] width 1173 height 524
